Goal: Information Seeking & Learning: Learn about a topic

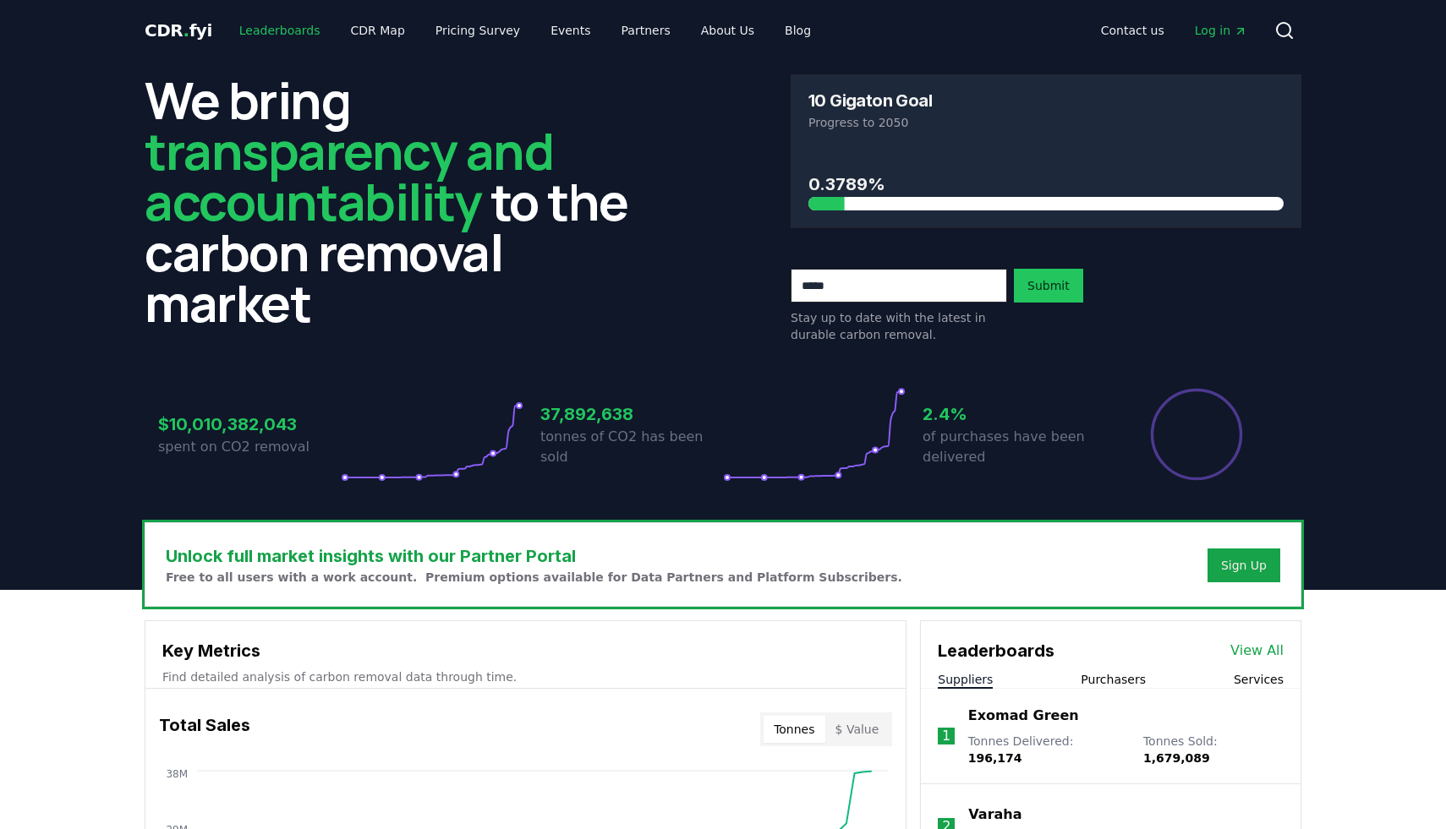
click at [272, 25] on link "Leaderboards" at bounding box center [280, 30] width 108 height 30
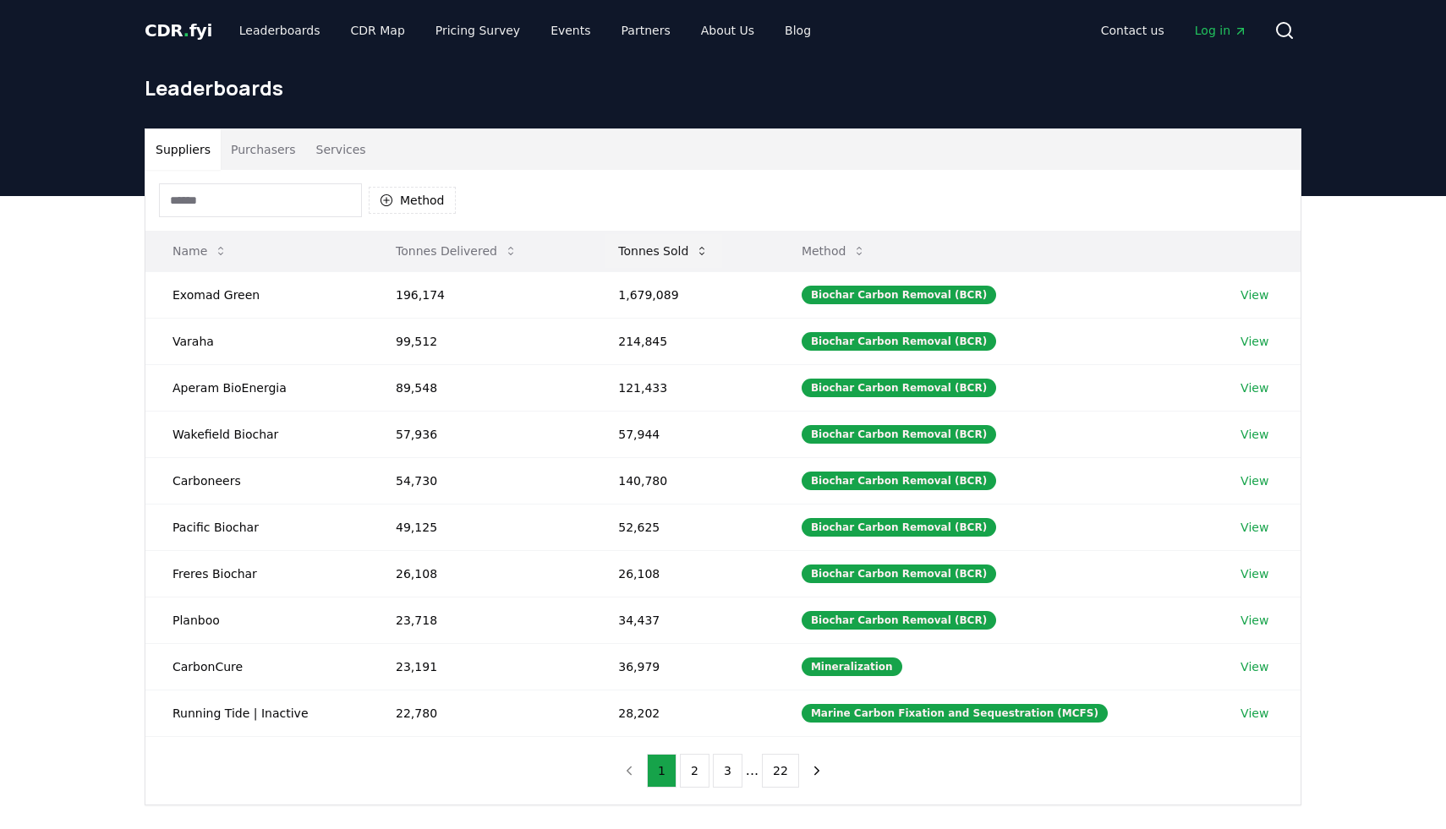
click at [703, 254] on icon at bounding box center [702, 251] width 14 height 14
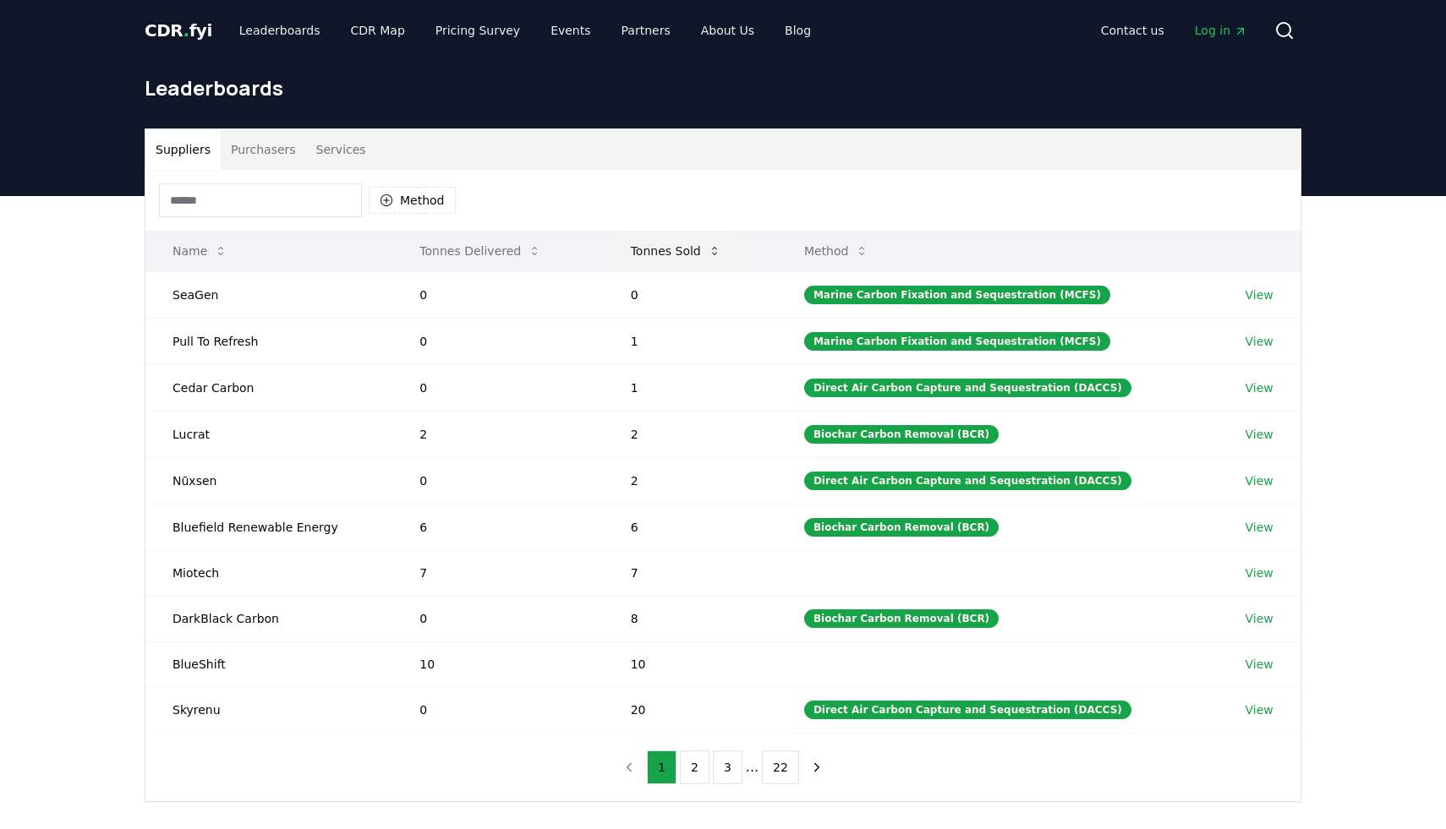
click at [703, 254] on button "Tonnes Sold" at bounding box center [676, 251] width 118 height 34
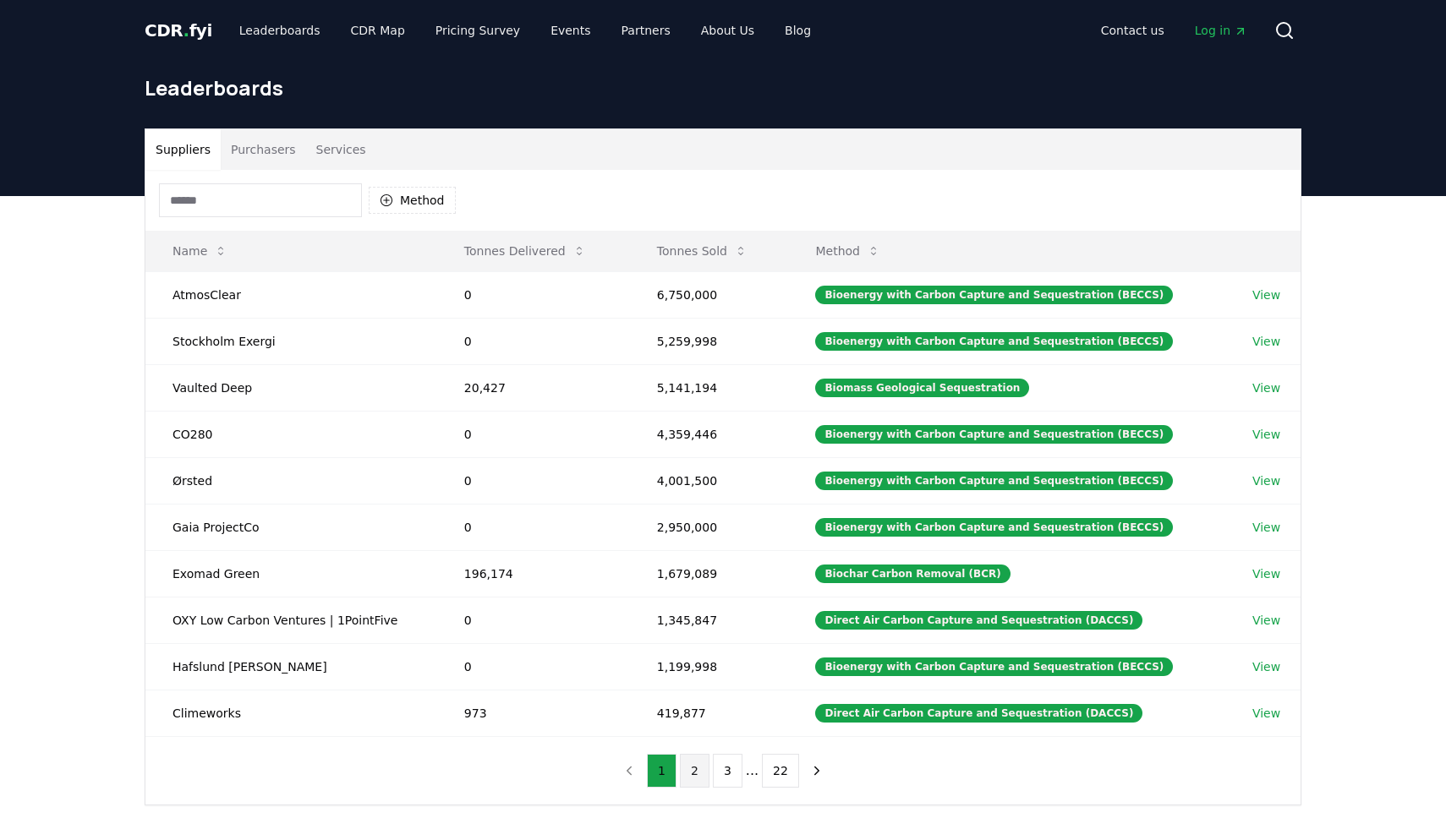
click at [690, 771] on button "2" at bounding box center [695, 771] width 30 height 34
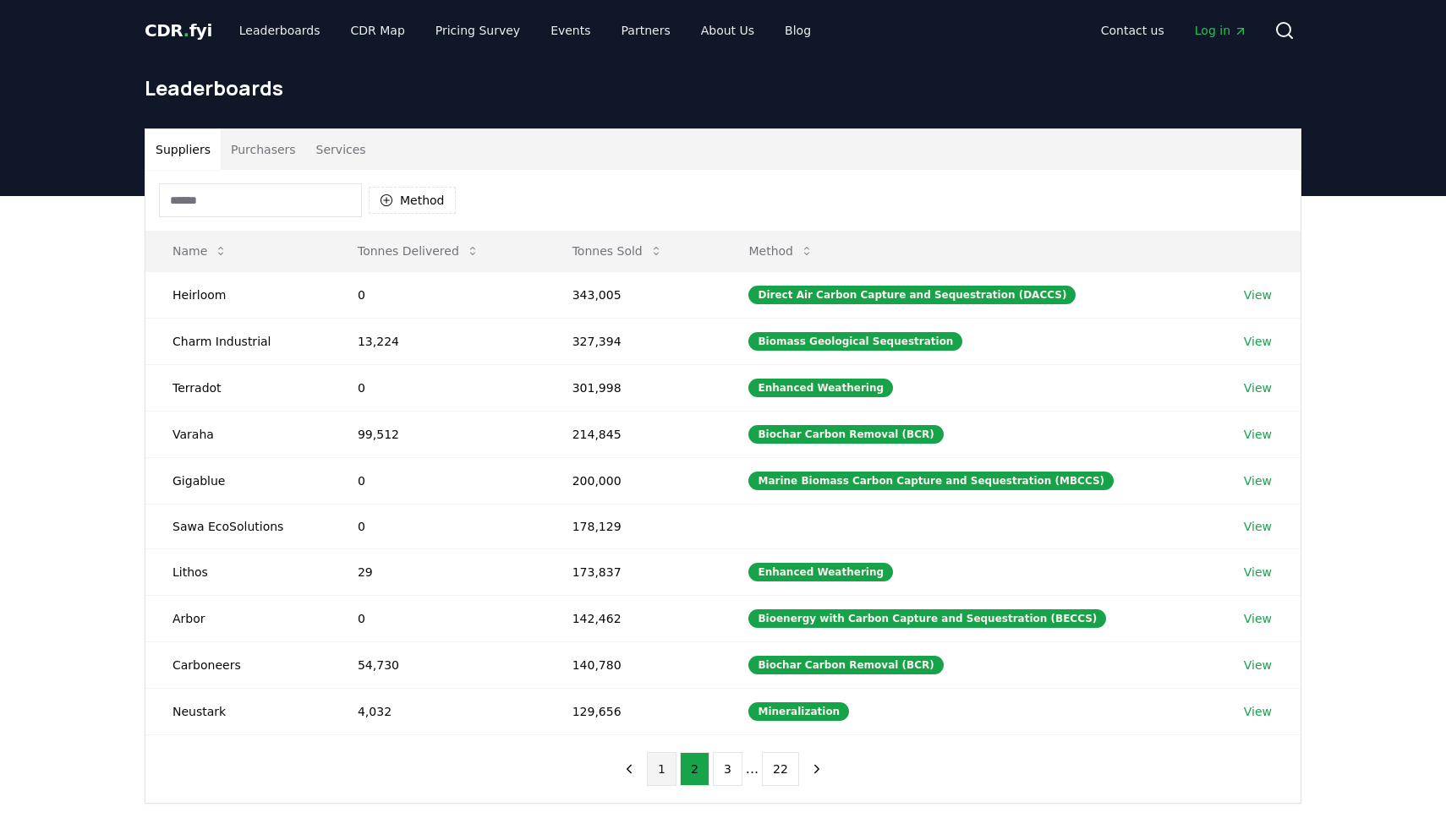
click at [671, 766] on button "1" at bounding box center [662, 769] width 30 height 34
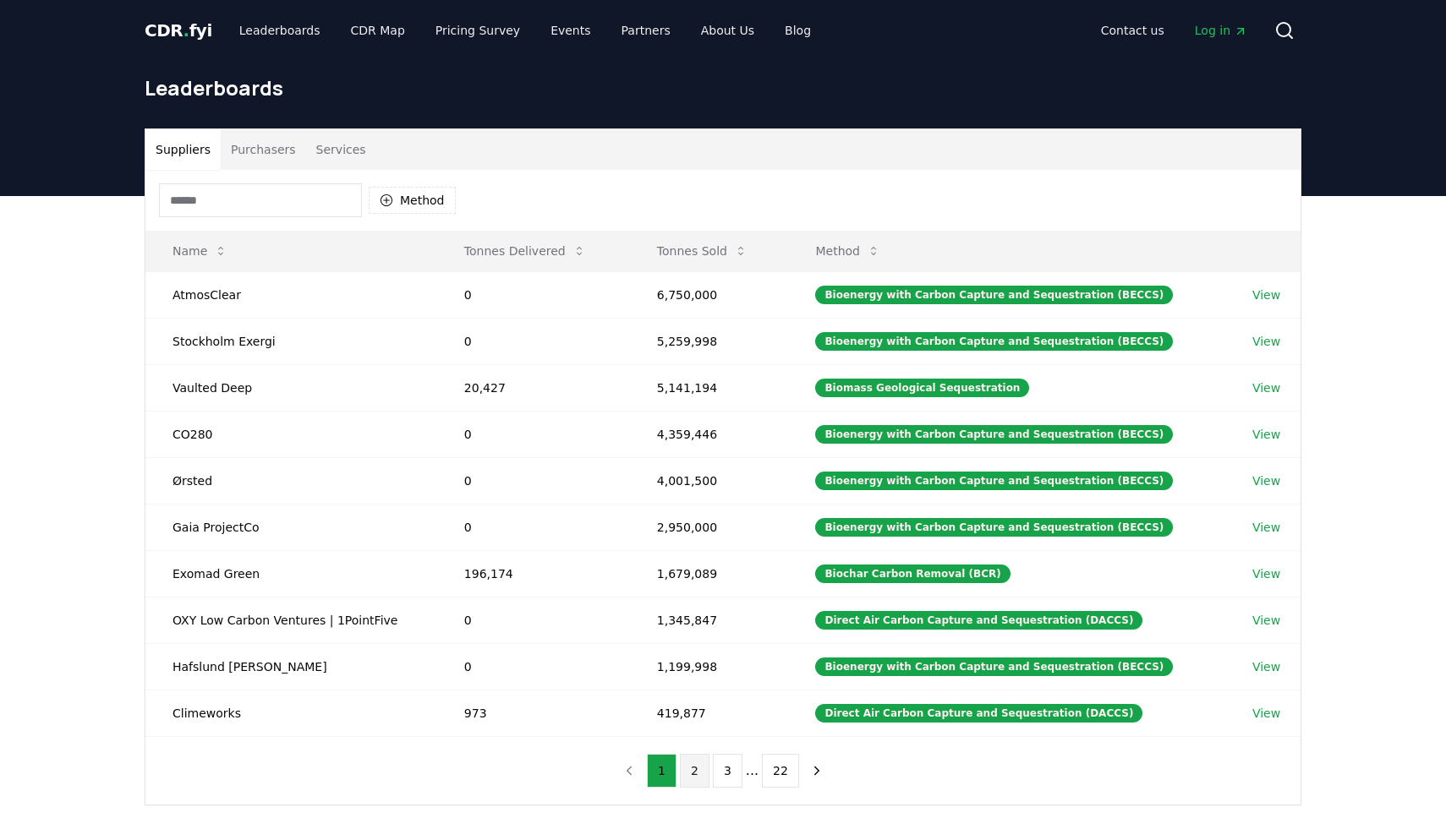
click at [680, 766] on button "2" at bounding box center [695, 771] width 30 height 34
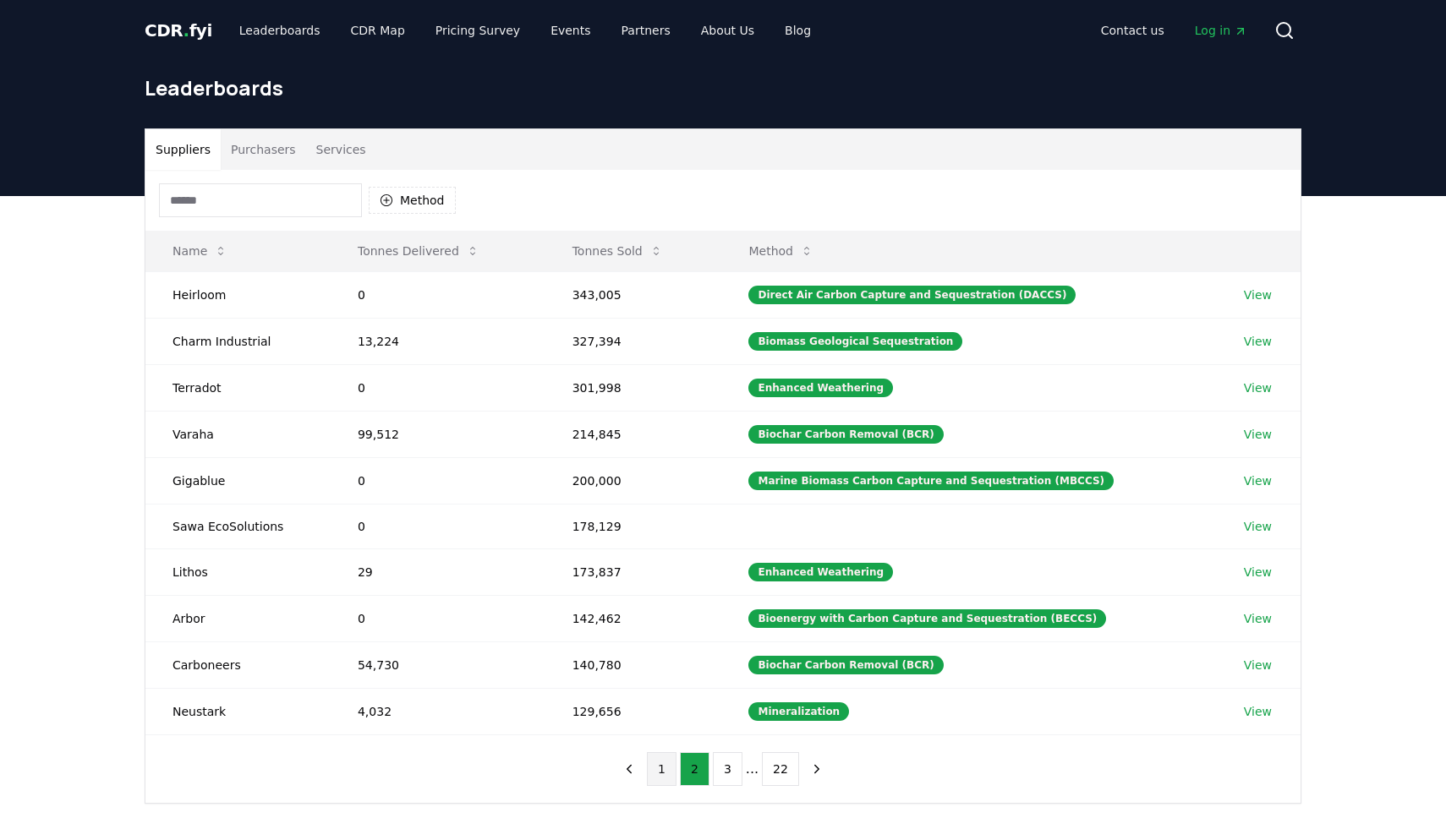
click at [656, 769] on button "1" at bounding box center [662, 769] width 30 height 34
